Goal: Task Accomplishment & Management: Manage account settings

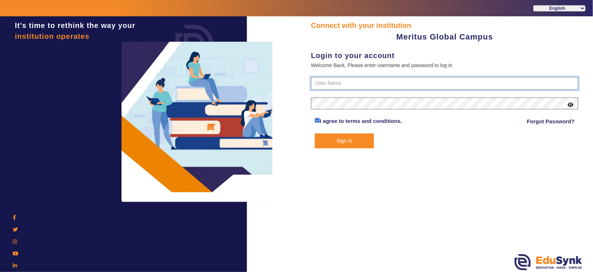
type input "8593852575"
click at [340, 144] on button "Sign In" at bounding box center [344, 140] width 59 height 15
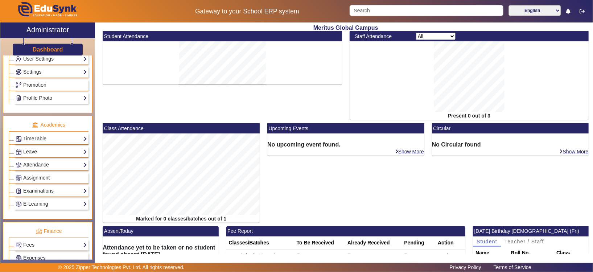
scroll to position [239, 0]
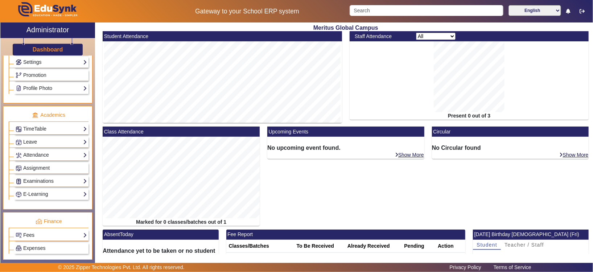
click at [63, 234] on link "Fees" at bounding box center [51, 235] width 71 height 8
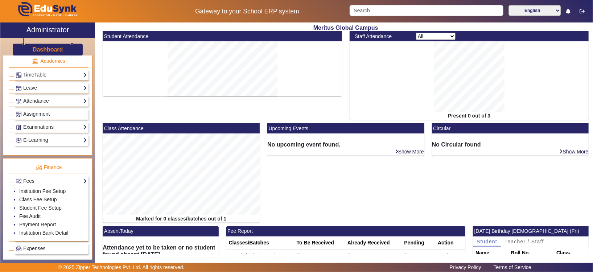
scroll to position [295, 0]
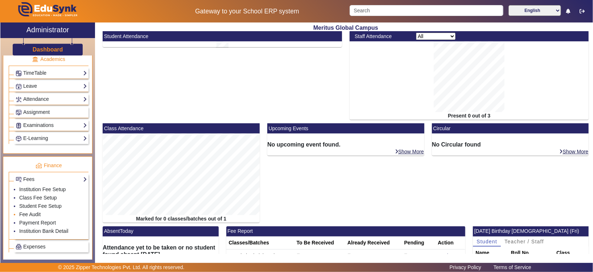
click at [40, 217] on li "Fee Audit" at bounding box center [53, 215] width 68 height 8
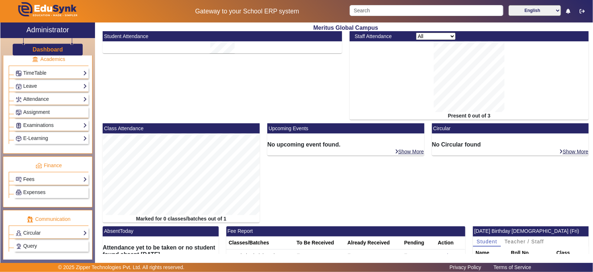
click at [76, 177] on link "Fees" at bounding box center [51, 179] width 71 height 8
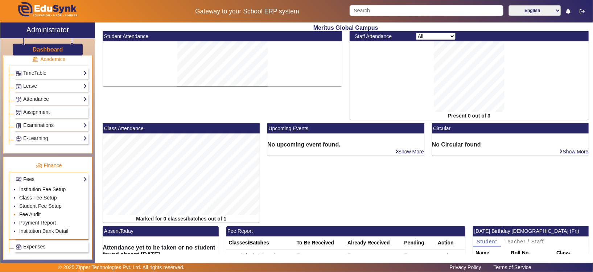
click at [32, 214] on link "Fee Audit" at bounding box center [29, 214] width 21 height 6
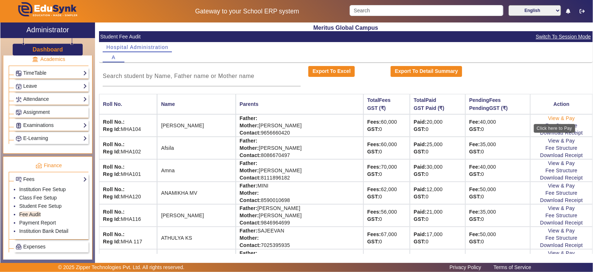
click at [552, 116] on link "View & Pay" at bounding box center [561, 118] width 27 height 6
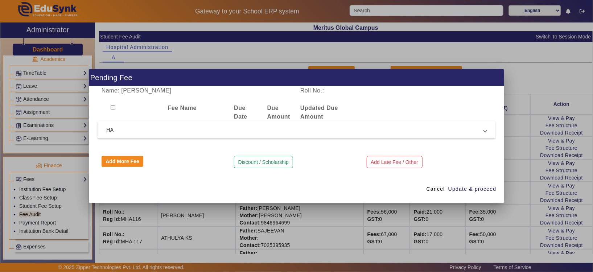
click at [117, 133] on span "HA" at bounding box center [295, 129] width 378 height 9
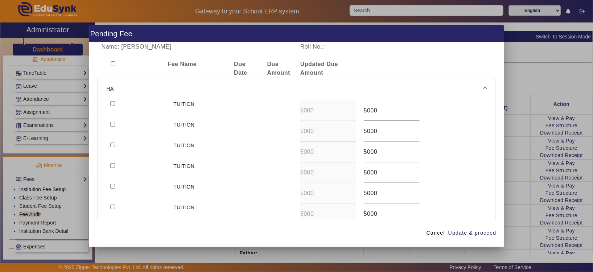
click at [111, 105] on input "checkbox" at bounding box center [112, 103] width 5 height 5
checkbox input "true"
click at [472, 230] on span "Update & proceed" at bounding box center [472, 233] width 48 height 8
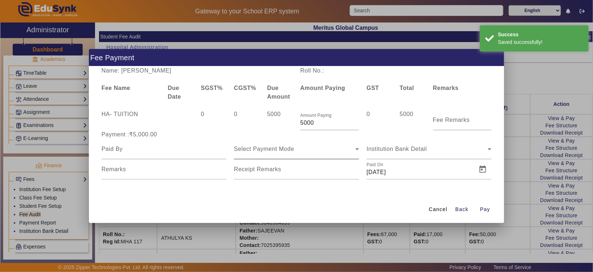
click at [353, 152] on icon at bounding box center [357, 149] width 9 height 9
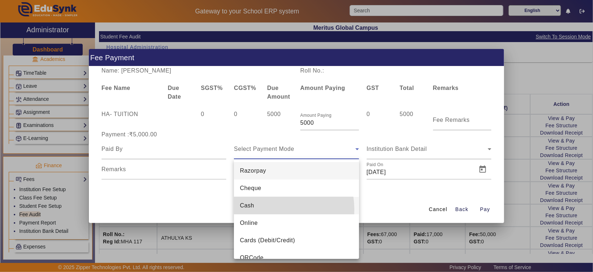
click at [259, 210] on mat-option "Cash" at bounding box center [296, 205] width 125 height 17
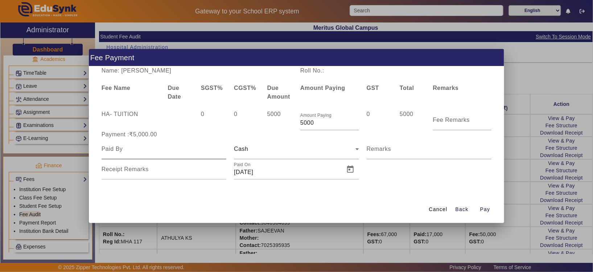
click at [144, 156] on div at bounding box center [164, 149] width 125 height 20
type input "a"
type input "[PERSON_NAME]"
click at [348, 173] on span "Open calendar" at bounding box center [350, 169] width 17 height 17
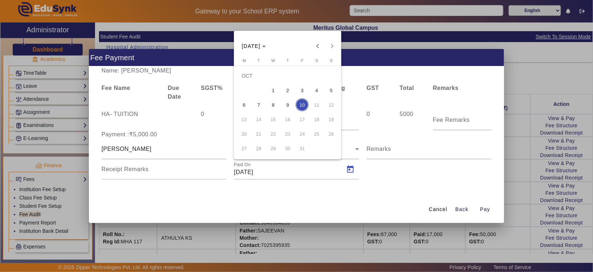
click at [275, 106] on span "8" at bounding box center [273, 104] width 13 height 13
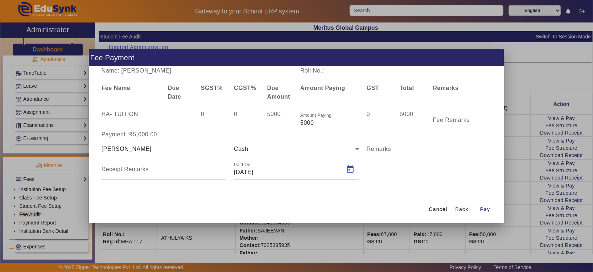
type input "[DATE]"
click at [481, 212] on span "Pay" at bounding box center [485, 210] width 10 height 8
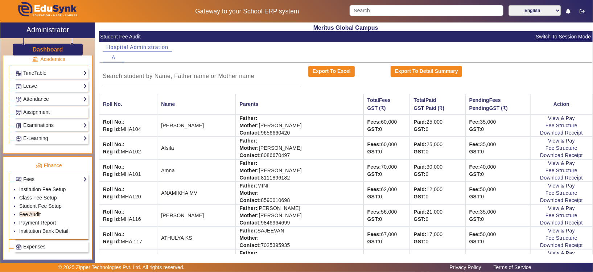
drag, startPoint x: 544, startPoint y: 120, endPoint x: 545, endPoint y: 83, distance: 36.7
click at [545, 83] on div "Export To Excel Export To Detail Summary" at bounding box center [346, 76] width 494 height 20
click at [547, 133] on link "Download Receipt" at bounding box center [561, 133] width 43 height 6
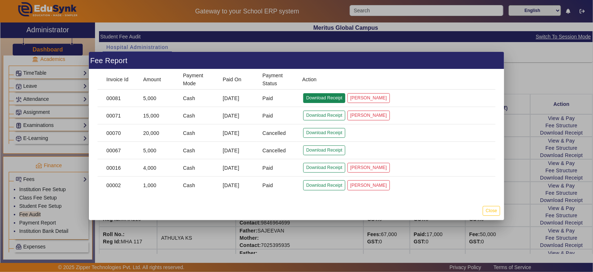
click at [315, 97] on button "Download Receipt" at bounding box center [324, 98] width 42 height 10
click at [495, 209] on button "Close" at bounding box center [491, 211] width 17 height 10
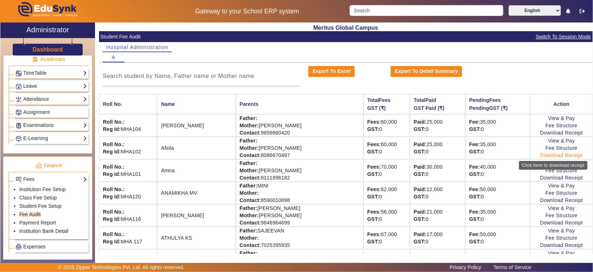
click at [551, 156] on link "Download Receipt" at bounding box center [561, 155] width 43 height 6
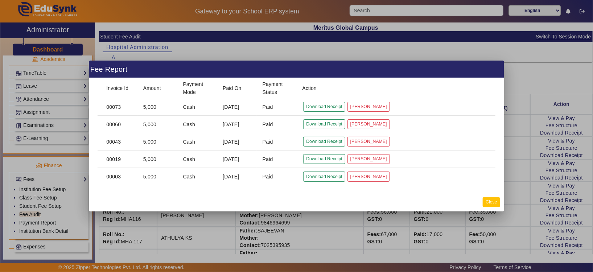
click at [488, 199] on button "Close" at bounding box center [491, 202] width 17 height 10
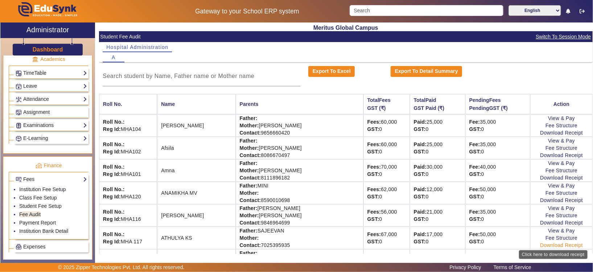
click at [543, 244] on link "Download Receipt" at bounding box center [561, 245] width 43 height 6
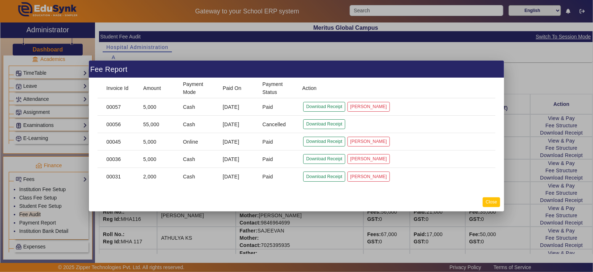
click at [498, 203] on button "Close" at bounding box center [491, 202] width 17 height 10
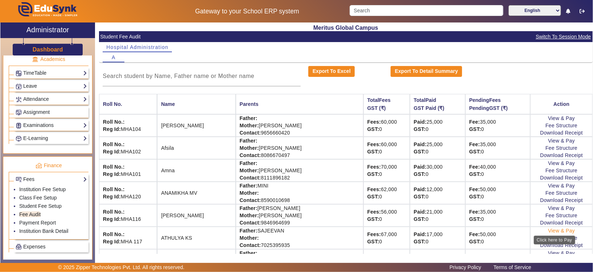
click at [551, 228] on link "View & Pay" at bounding box center [561, 231] width 27 height 6
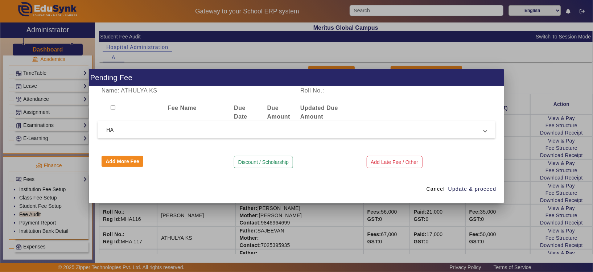
click at [246, 134] on span "HA" at bounding box center [295, 129] width 378 height 9
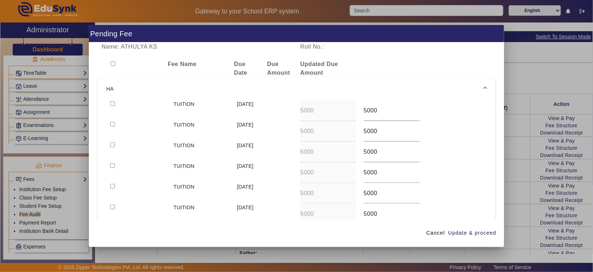
click at [114, 104] on input "checkbox" at bounding box center [112, 103] width 5 height 5
checkbox input "true"
click at [479, 234] on span "Update & proceed" at bounding box center [472, 233] width 48 height 8
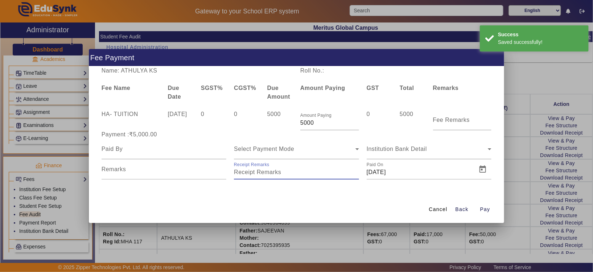
click at [310, 175] on input "Receipt Remarks" at bounding box center [296, 172] width 125 height 9
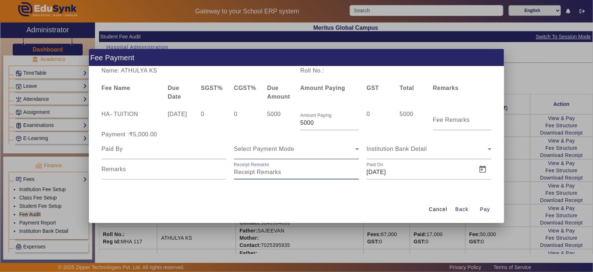
click at [354, 149] on icon at bounding box center [357, 149] width 9 height 9
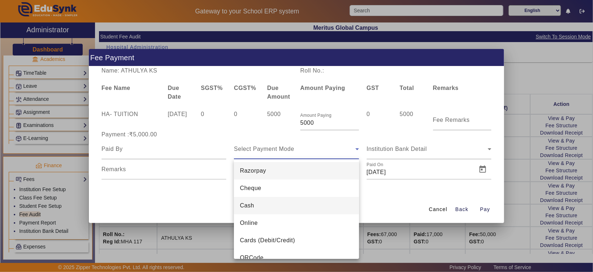
click at [261, 199] on mat-option "Cash" at bounding box center [296, 205] width 125 height 17
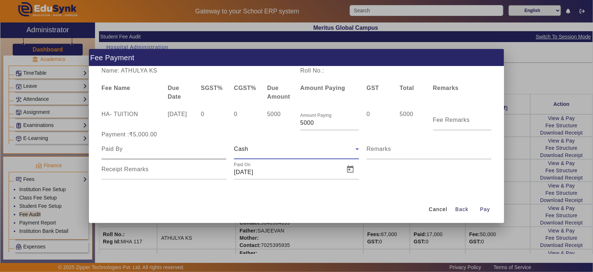
click at [114, 152] on input at bounding box center [164, 149] width 125 height 9
type input "ATHULYA"
click at [358, 172] on span "Open calendar" at bounding box center [350, 169] width 17 height 17
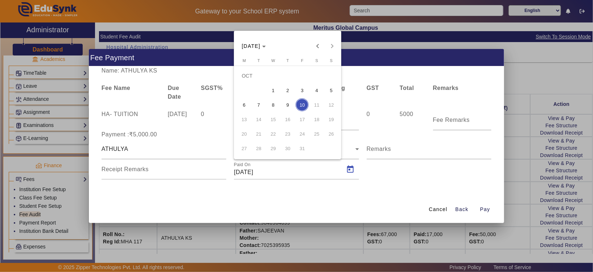
click at [255, 103] on span "7" at bounding box center [258, 104] width 13 height 13
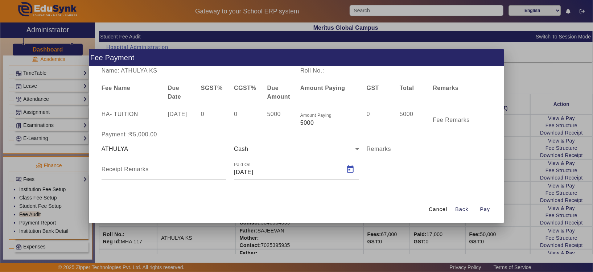
type input "[DATE]"
click at [487, 207] on span "Pay" at bounding box center [485, 210] width 10 height 8
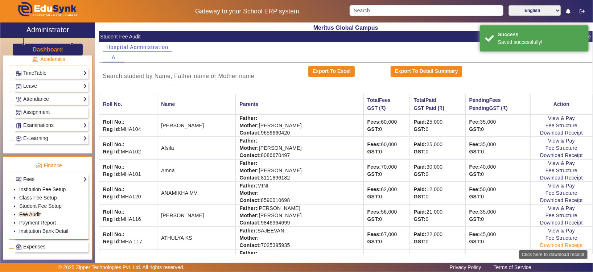
click at [548, 244] on link "Download Receipt" at bounding box center [561, 245] width 43 height 6
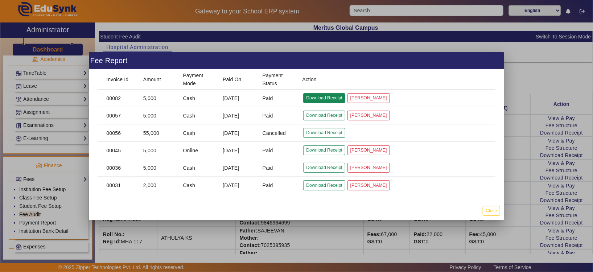
click at [325, 95] on button "Download Receipt" at bounding box center [324, 98] width 42 height 10
click at [488, 212] on button "Close" at bounding box center [491, 211] width 17 height 10
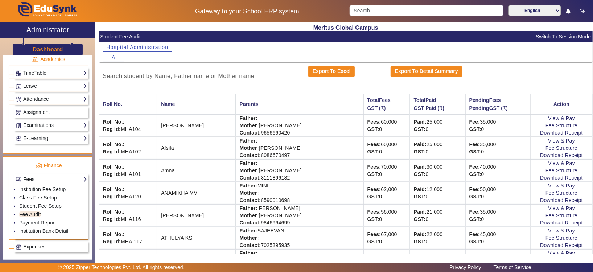
click at [313, 234] on td "Father: [PERSON_NAME] Mother: Contact: [PHONE_NUMBER]" at bounding box center [300, 238] width 128 height 22
click at [280, 231] on td "Father: [PERSON_NAME] Mother: Contact: [PHONE_NUMBER]" at bounding box center [300, 238] width 128 height 22
click at [284, 230] on td "Father: [PERSON_NAME] Mother: Contact: [PHONE_NUMBER]" at bounding box center [300, 238] width 128 height 22
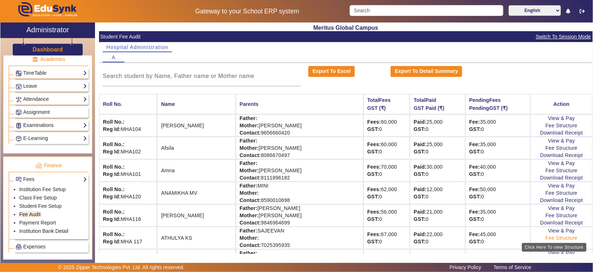
click at [548, 240] on link "Fee Structure" at bounding box center [561, 238] width 32 height 6
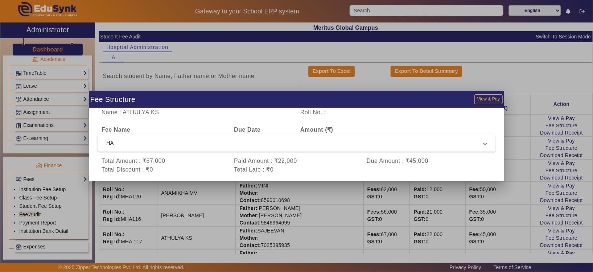
click at [490, 145] on mat-expansion-panel-header "HA" at bounding box center [297, 142] width 398 height 17
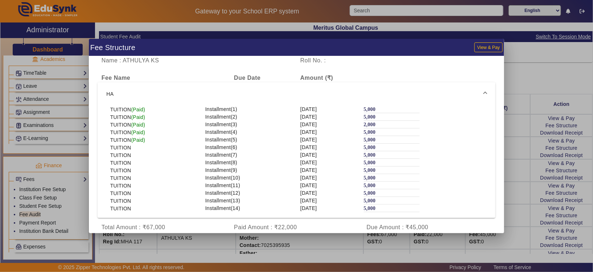
click at [401, 244] on div at bounding box center [296, 136] width 593 height 272
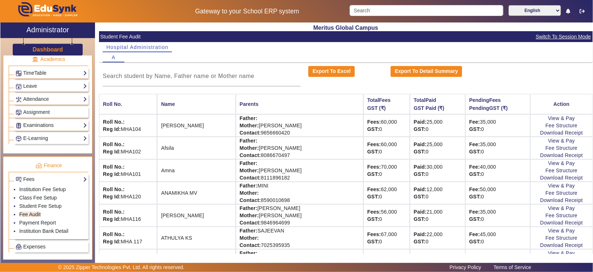
click at [197, 233] on td "ATHULYA KS" at bounding box center [196, 238] width 78 height 22
drag, startPoint x: 196, startPoint y: 233, endPoint x: 269, endPoint y: 230, distance: 72.6
click at [269, 230] on tr "Roll No.: Reg Id: MHA 117 ATHULYA KS Father: SAJEEVAN Mother: Contact: [PHONE_N…" at bounding box center [346, 238] width 494 height 22
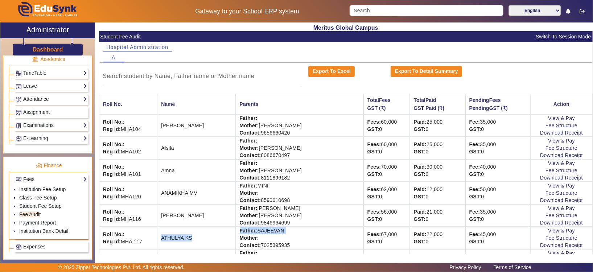
click at [269, 230] on td "Father: [PERSON_NAME] Mother: Contact: [PHONE_NUMBER]" at bounding box center [300, 238] width 128 height 22
click at [285, 232] on td "Father: [PERSON_NAME] Mother: Contact: [PHONE_NUMBER]" at bounding box center [300, 238] width 128 height 22
click at [257, 228] on td "Father: [PERSON_NAME] Mother: Contact: [PHONE_NUMBER]" at bounding box center [300, 238] width 128 height 22
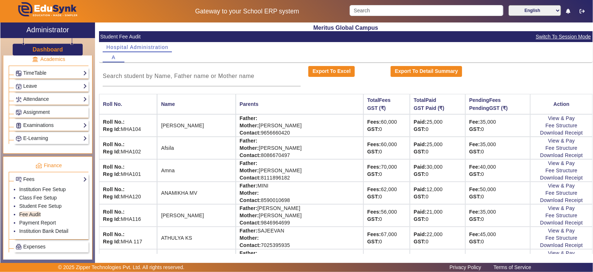
click at [301, 237] on td "Father: [PERSON_NAME] Mother: Contact: [PHONE_NUMBER]" at bounding box center [300, 238] width 128 height 22
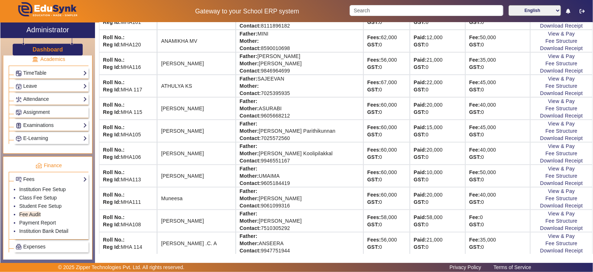
scroll to position [174, 0]
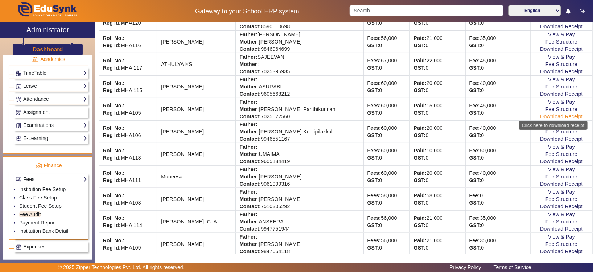
click at [553, 117] on link "Download Receipt" at bounding box center [561, 117] width 43 height 6
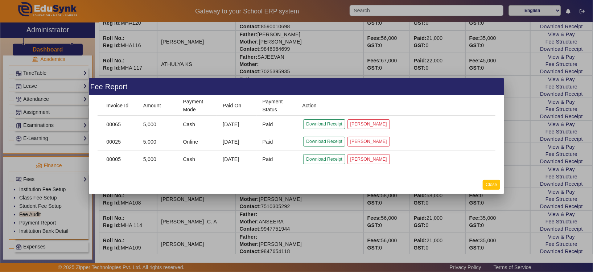
click at [487, 188] on button "Close" at bounding box center [491, 185] width 17 height 10
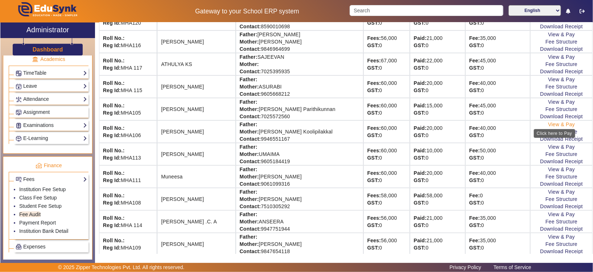
click at [565, 123] on link "View & Pay" at bounding box center [561, 124] width 27 height 6
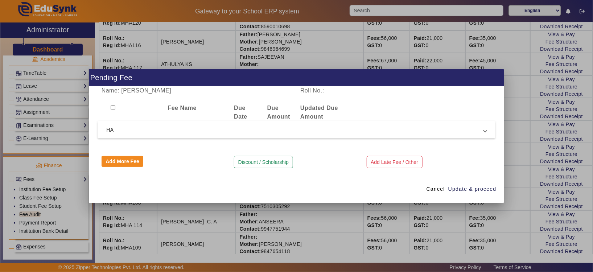
drag, startPoint x: 263, startPoint y: 139, endPoint x: 264, endPoint y: 133, distance: 5.1
click at [264, 133] on div "Name: Fidha Fathima Roll No.: Fee Name Due Date Due Amount Updated Due Amount H…" at bounding box center [296, 130] width 415 height 89
click at [264, 133] on span "HA" at bounding box center [295, 129] width 378 height 9
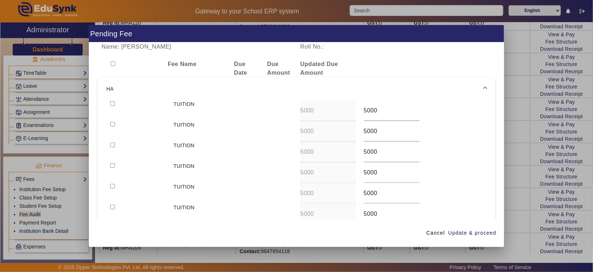
click at [114, 102] on input "checkbox" at bounding box center [112, 103] width 5 height 5
checkbox input "true"
click at [482, 235] on span "Update & proceed" at bounding box center [472, 233] width 48 height 8
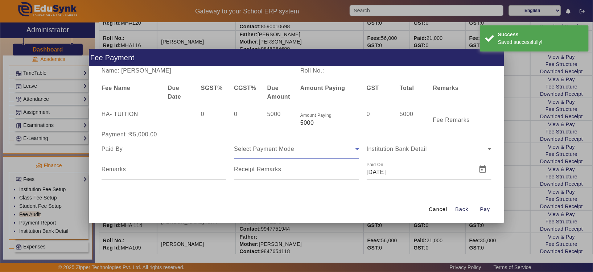
click at [358, 153] on icon at bounding box center [357, 149] width 9 height 9
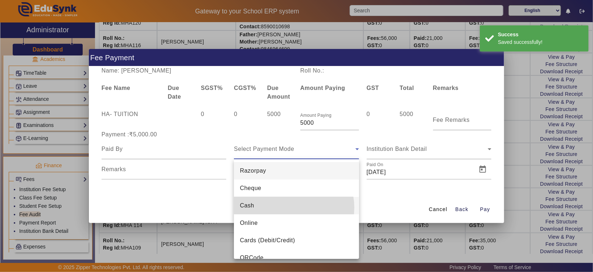
click at [292, 207] on mat-option "Cash" at bounding box center [296, 205] width 125 height 17
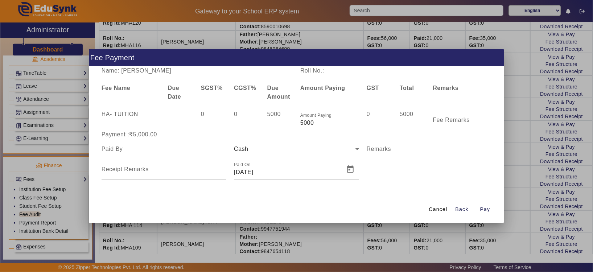
click at [125, 153] on div at bounding box center [164, 149] width 125 height 20
type input "FIDHA FAHMIN"
click at [354, 172] on span "Open calendar" at bounding box center [350, 169] width 17 height 17
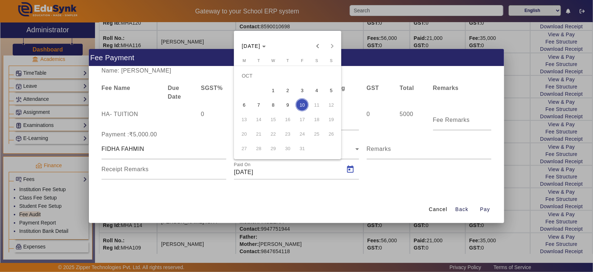
click at [264, 105] on span "7" at bounding box center [258, 104] width 13 height 13
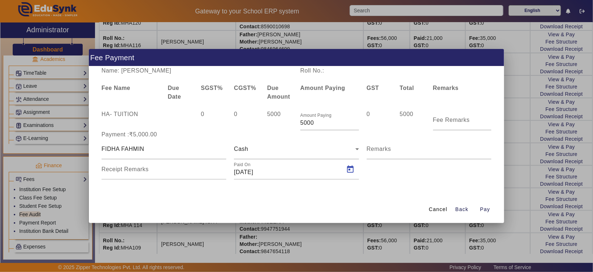
type input "[DATE]"
click at [486, 207] on span "Pay" at bounding box center [485, 210] width 10 height 8
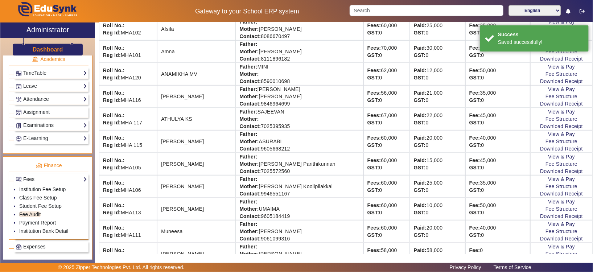
scroll to position [130, 0]
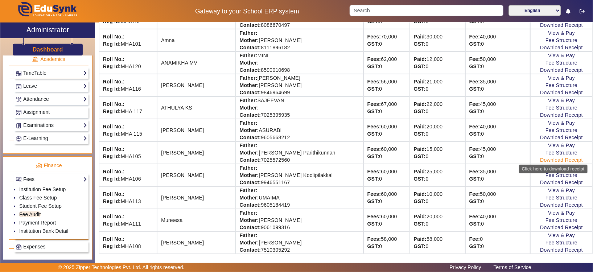
click at [537, 165] on div "Click here to download receipt" at bounding box center [553, 169] width 69 height 9
click at [540, 160] on link "Download Receipt" at bounding box center [561, 160] width 43 height 6
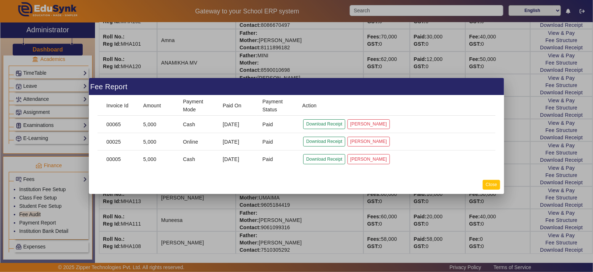
click at [493, 186] on button "Close" at bounding box center [491, 185] width 17 height 10
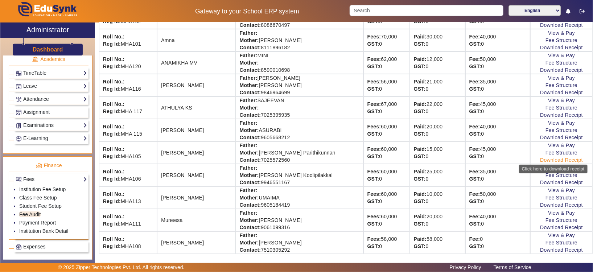
click at [541, 159] on link "Download Receipt" at bounding box center [561, 160] width 43 height 6
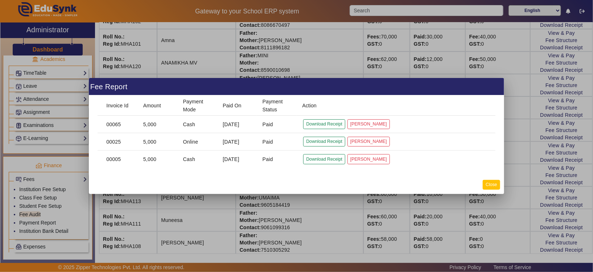
click at [492, 187] on button "Close" at bounding box center [491, 185] width 17 height 10
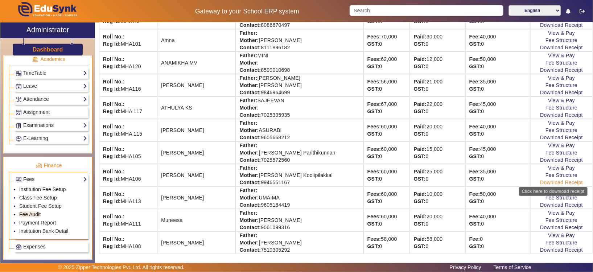
click at [552, 182] on link "Download Receipt" at bounding box center [561, 183] width 43 height 6
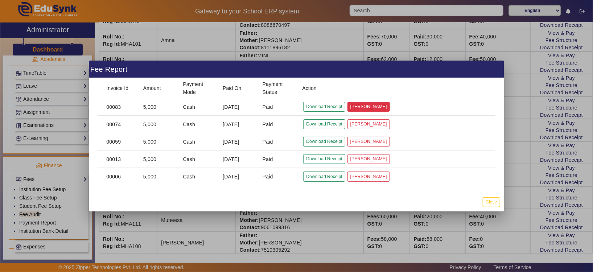
click at [363, 105] on button "[PERSON_NAME]" at bounding box center [368, 107] width 42 height 10
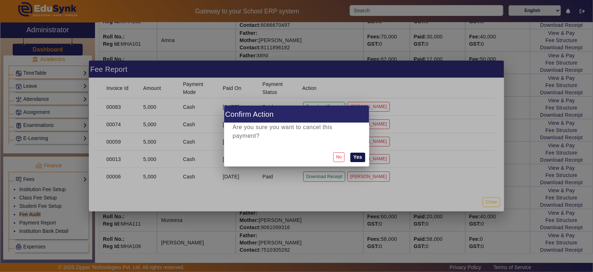
click at [359, 153] on button "Yes" at bounding box center [357, 157] width 15 height 9
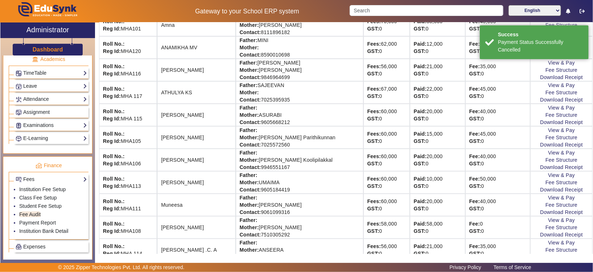
scroll to position [152, 0]
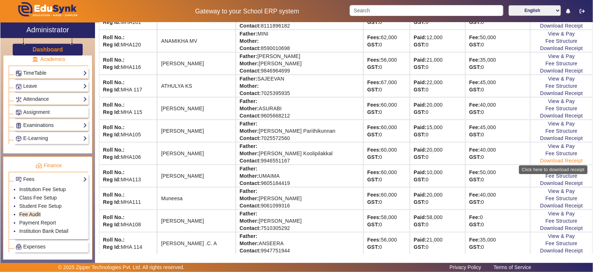
click at [542, 158] on link "Download Receipt" at bounding box center [561, 161] width 43 height 6
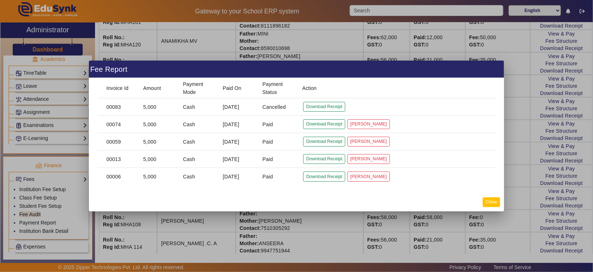
click at [499, 199] on button "Close" at bounding box center [491, 202] width 17 height 10
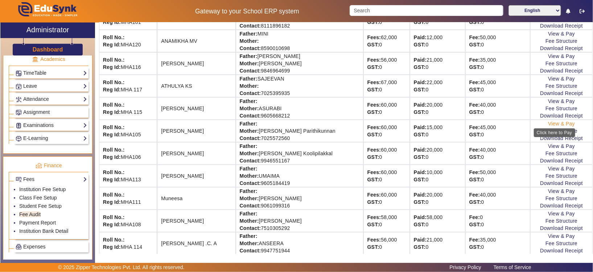
click at [557, 121] on link "View & Pay" at bounding box center [561, 124] width 27 height 6
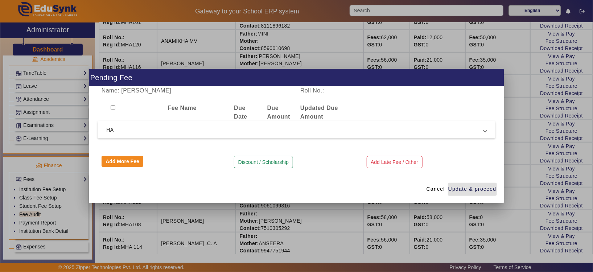
click at [266, 133] on span "HA" at bounding box center [295, 129] width 378 height 9
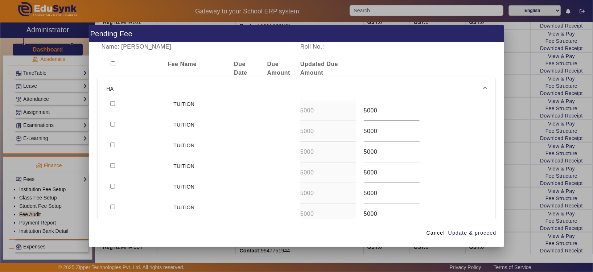
click at [113, 102] on input "checkbox" at bounding box center [112, 103] width 5 height 5
checkbox input "true"
click at [479, 227] on span "button" at bounding box center [472, 232] width 49 height 17
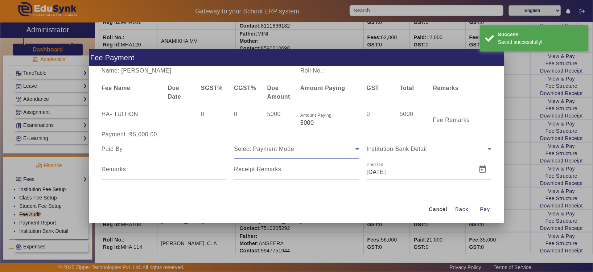
click at [356, 149] on icon at bounding box center [357, 149] width 4 height 2
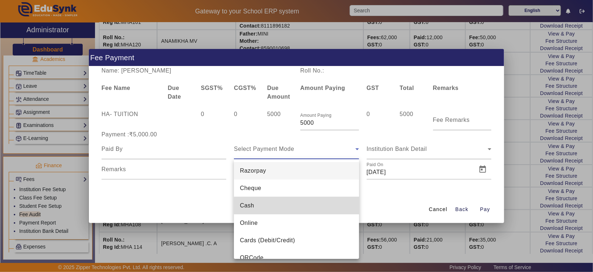
click at [317, 213] on mat-option "Cash" at bounding box center [296, 205] width 125 height 17
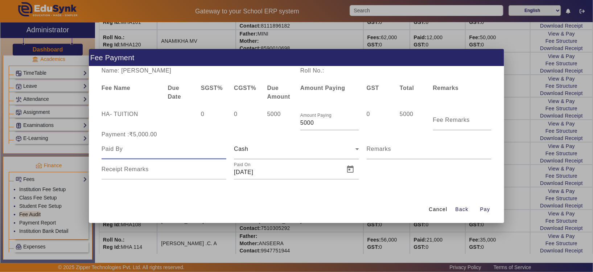
click at [161, 148] on input at bounding box center [164, 149] width 125 height 9
type input "FIDHA FAHMIN"
click at [354, 172] on span "Open calendar" at bounding box center [350, 169] width 17 height 17
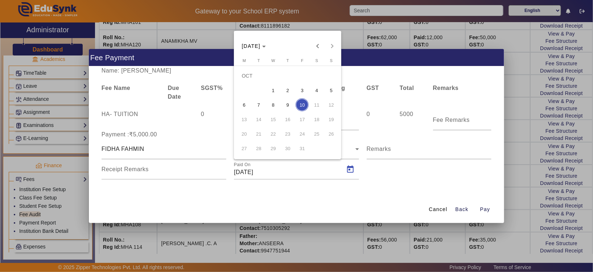
click at [263, 106] on span "7" at bounding box center [258, 104] width 13 height 13
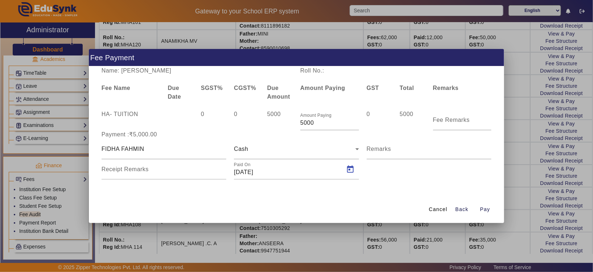
type input "[DATE]"
click at [488, 209] on span "Pay" at bounding box center [485, 210] width 10 height 8
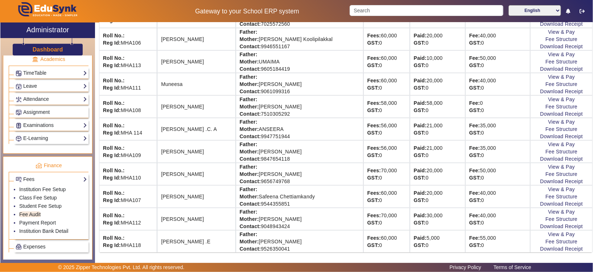
scroll to position [244, 0]
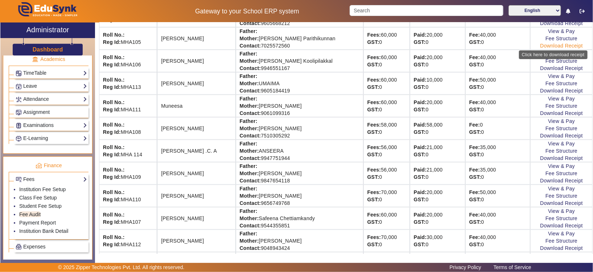
click at [543, 46] on link "Download Receipt" at bounding box center [561, 46] width 43 height 6
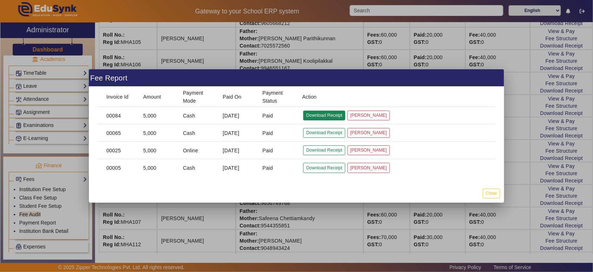
click at [316, 117] on button "Download Receipt" at bounding box center [324, 116] width 42 height 10
click at [493, 195] on button "Close" at bounding box center [491, 194] width 17 height 10
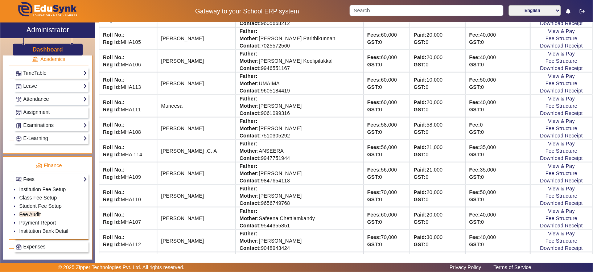
click at [493, 196] on div "Fee: 50,000 GST: 0" at bounding box center [497, 196] width 57 height 15
click at [551, 186] on link "View & Pay" at bounding box center [561, 189] width 27 height 6
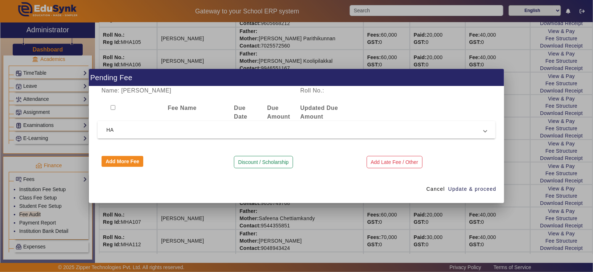
click at [198, 131] on span "HA" at bounding box center [295, 129] width 378 height 9
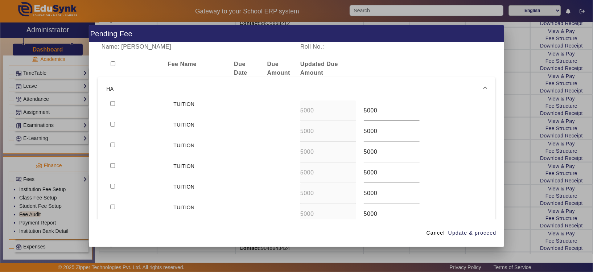
click at [112, 102] on input "checkbox" at bounding box center [112, 103] width 5 height 5
checkbox input "true"
click at [476, 233] on span "Update & proceed" at bounding box center [472, 233] width 48 height 8
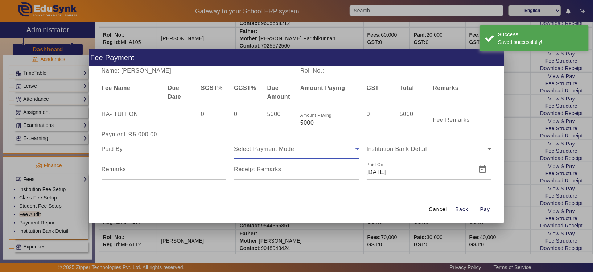
click at [354, 150] on icon at bounding box center [357, 149] width 9 height 9
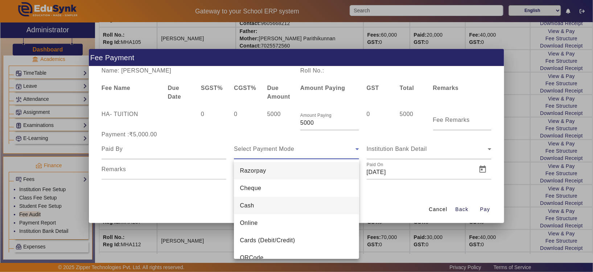
click at [305, 198] on mat-option "Cash" at bounding box center [296, 205] width 125 height 17
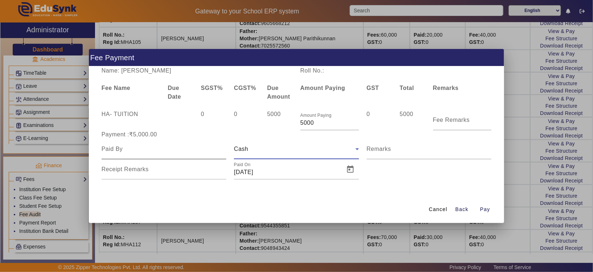
click at [205, 154] on div at bounding box center [164, 149] width 125 height 20
type input "NESVA"
click at [350, 170] on span "Open calendar" at bounding box center [350, 169] width 17 height 17
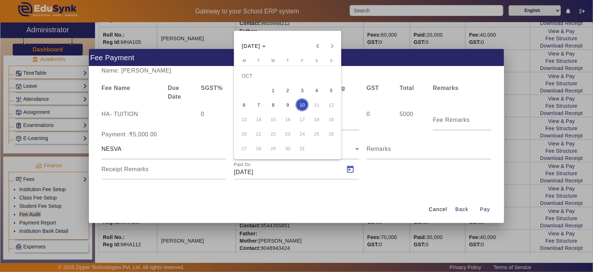
click at [260, 105] on span "7" at bounding box center [258, 104] width 13 height 13
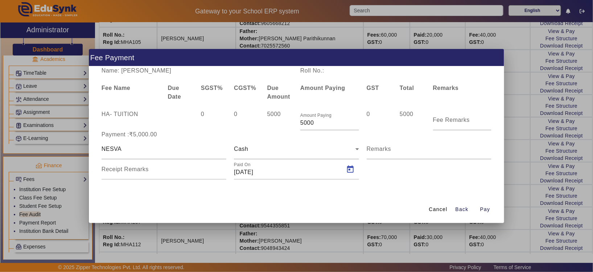
type input "[DATE]"
click at [481, 209] on span "Pay" at bounding box center [485, 210] width 10 height 8
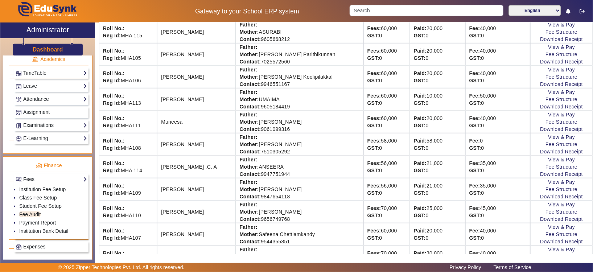
scroll to position [239, 0]
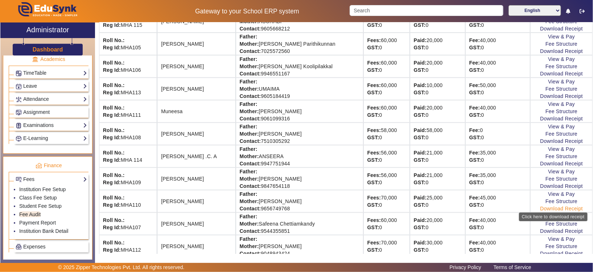
click at [545, 208] on link "Download Receipt" at bounding box center [561, 209] width 43 height 6
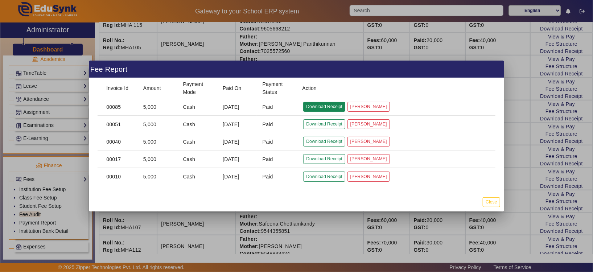
click at [319, 107] on button "Download Receipt" at bounding box center [324, 107] width 42 height 10
click at [488, 205] on button "Close" at bounding box center [491, 202] width 17 height 10
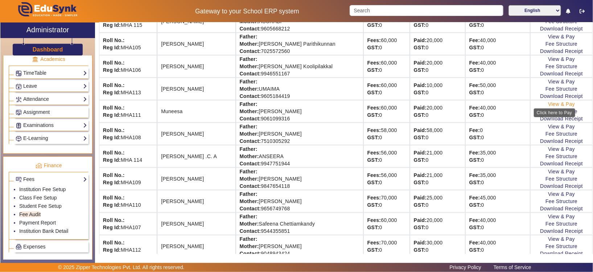
click at [548, 103] on link "View & Pay" at bounding box center [561, 104] width 27 height 6
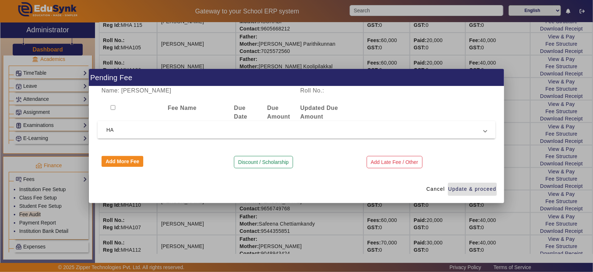
click at [289, 129] on span "HA" at bounding box center [295, 129] width 378 height 9
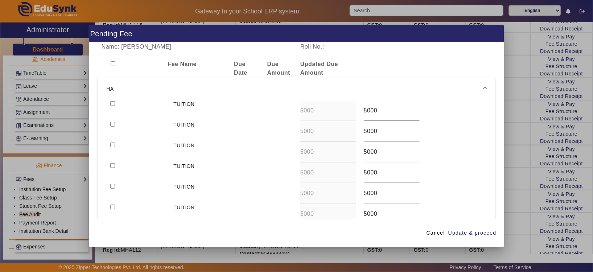
click at [111, 101] on input "checkbox" at bounding box center [112, 103] width 5 height 5
checkbox input "true"
click at [471, 231] on span "Update & proceed" at bounding box center [472, 233] width 48 height 8
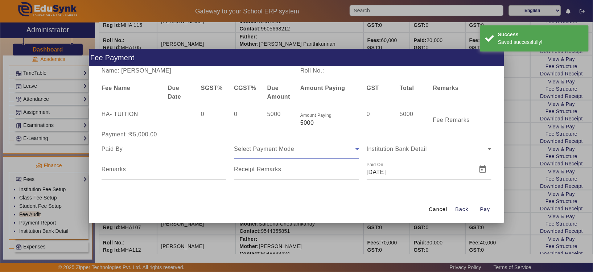
click at [356, 149] on icon at bounding box center [357, 149] width 4 height 2
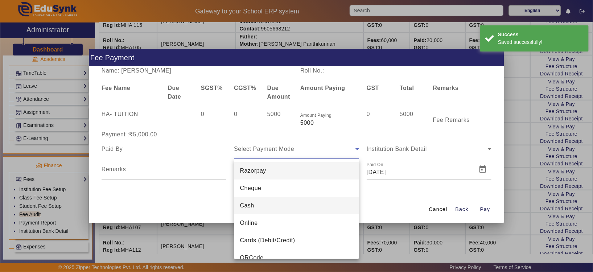
click at [310, 197] on mat-option "Cash" at bounding box center [296, 205] width 125 height 17
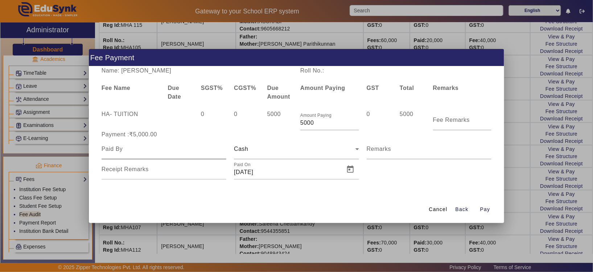
click at [199, 153] on div at bounding box center [164, 149] width 125 height 20
type input "MUNEESA"
click at [355, 168] on span "Open calendar" at bounding box center [350, 169] width 17 height 17
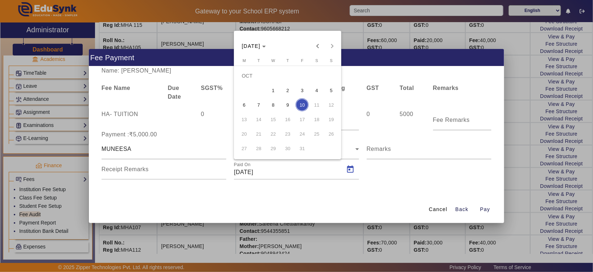
click at [290, 100] on span "9" at bounding box center [287, 104] width 13 height 13
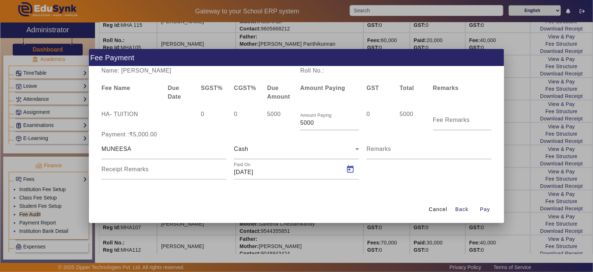
type input "[DATE]"
click at [481, 209] on span "Pay" at bounding box center [485, 210] width 10 height 8
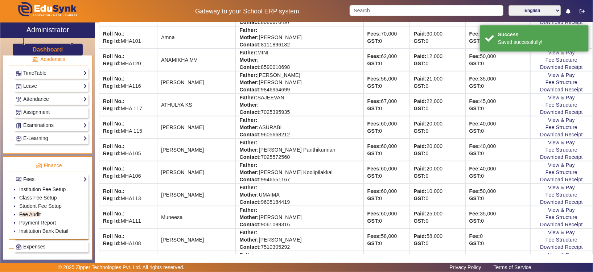
scroll to position [146, 0]
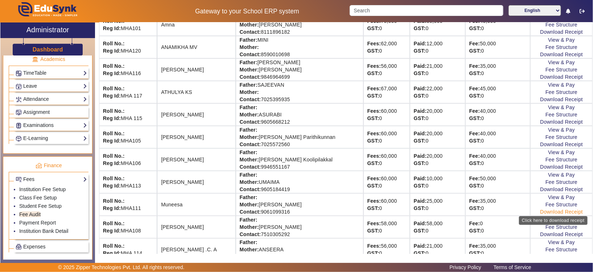
click at [541, 210] on link "Download Receipt" at bounding box center [561, 212] width 43 height 6
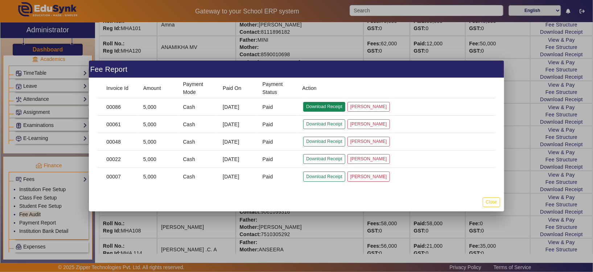
click at [314, 109] on button "Download Receipt" at bounding box center [324, 107] width 42 height 10
click at [483, 202] on button "Close" at bounding box center [491, 202] width 17 height 10
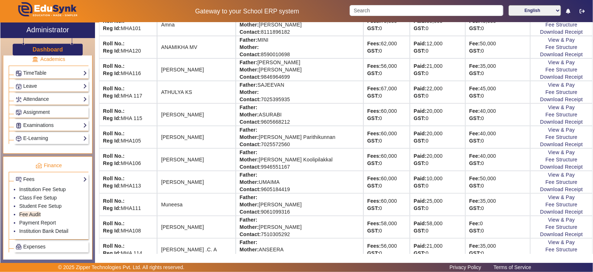
scroll to position [136, 0]
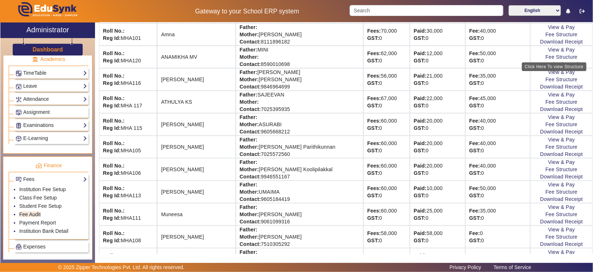
click at [543, 63] on div "Click Here To view Structure" at bounding box center [554, 66] width 65 height 9
click at [540, 64] on link "Download Receipt" at bounding box center [561, 64] width 43 height 6
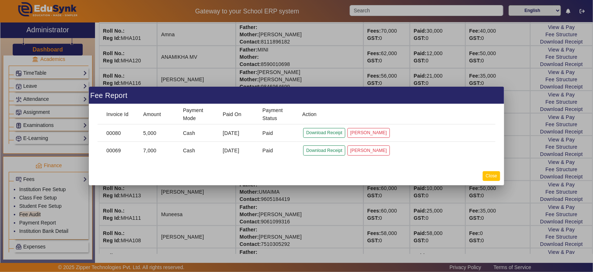
click at [495, 176] on button "Close" at bounding box center [491, 176] width 17 height 10
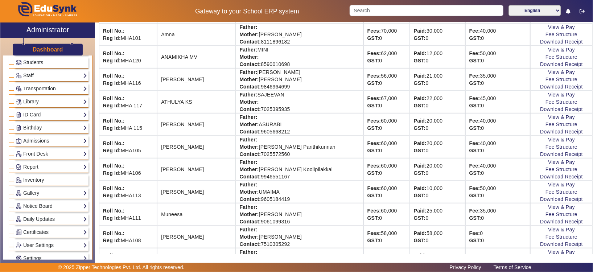
scroll to position [42, 0]
click at [69, 65] on link "Students" at bounding box center [51, 63] width 71 height 8
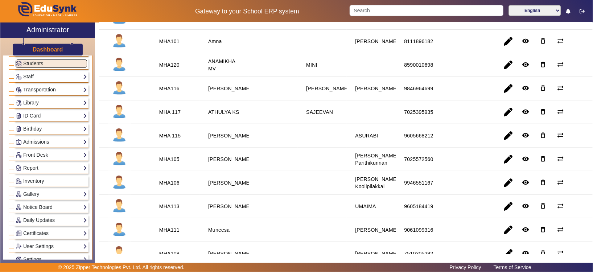
scroll to position [130, 0]
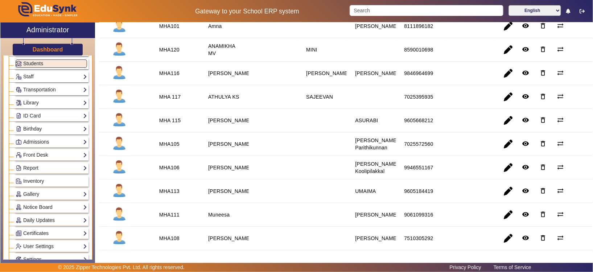
click at [335, 100] on mat-cell "SAJEEVAN" at bounding box center [322, 97] width 49 height 24
click at [506, 92] on span "button" at bounding box center [508, 96] width 17 height 17
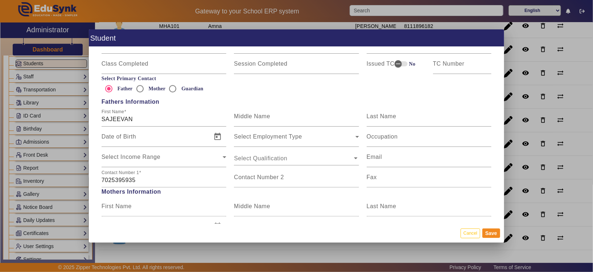
scroll to position [464, 0]
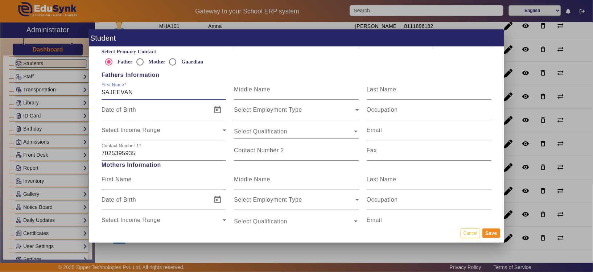
click at [145, 92] on input "SAJEEVAN" at bounding box center [164, 92] width 125 height 9
type input "S"
type input "[PERSON_NAME]"
click at [492, 234] on button "Save" at bounding box center [491, 232] width 18 height 9
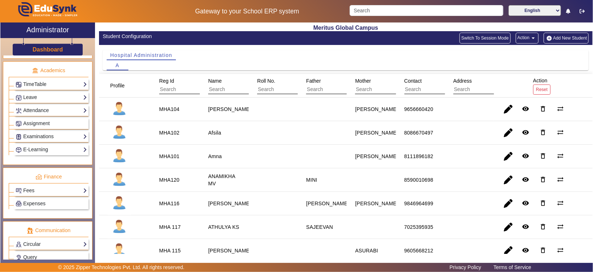
scroll to position [290, 0]
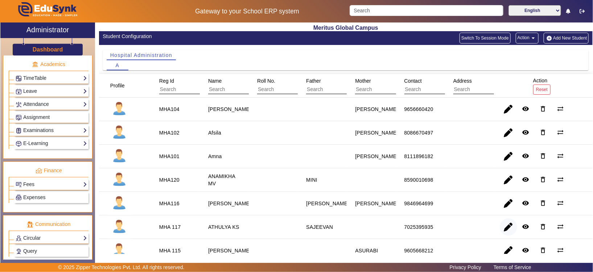
click at [506, 227] on span "button" at bounding box center [508, 226] width 17 height 17
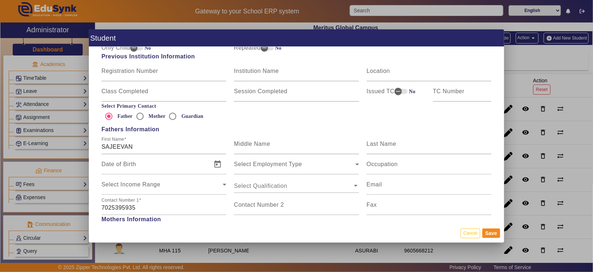
scroll to position [433, 0]
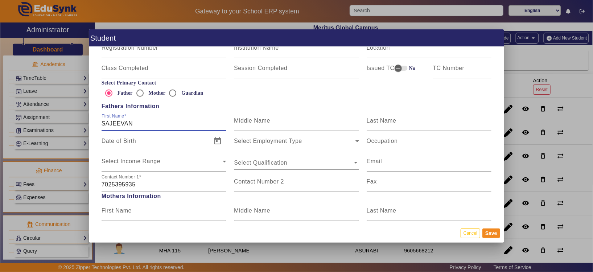
click at [139, 122] on input "SAJEEVAN" at bounding box center [164, 123] width 125 height 9
type input "[PERSON_NAME]"
click at [493, 233] on button "Save" at bounding box center [491, 232] width 18 height 9
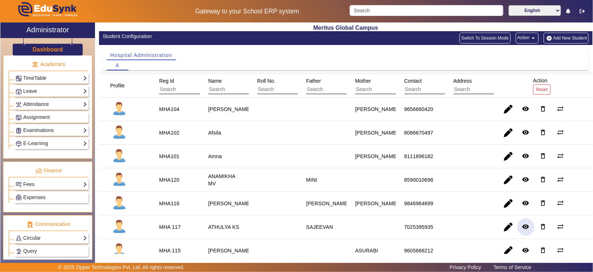
click at [522, 227] on mat-icon "remove_red_eye" at bounding box center [525, 226] width 7 height 7
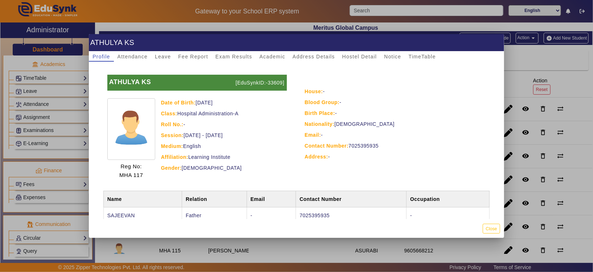
scroll to position [17, 0]
